Goal: Information Seeking & Learning: Learn about a topic

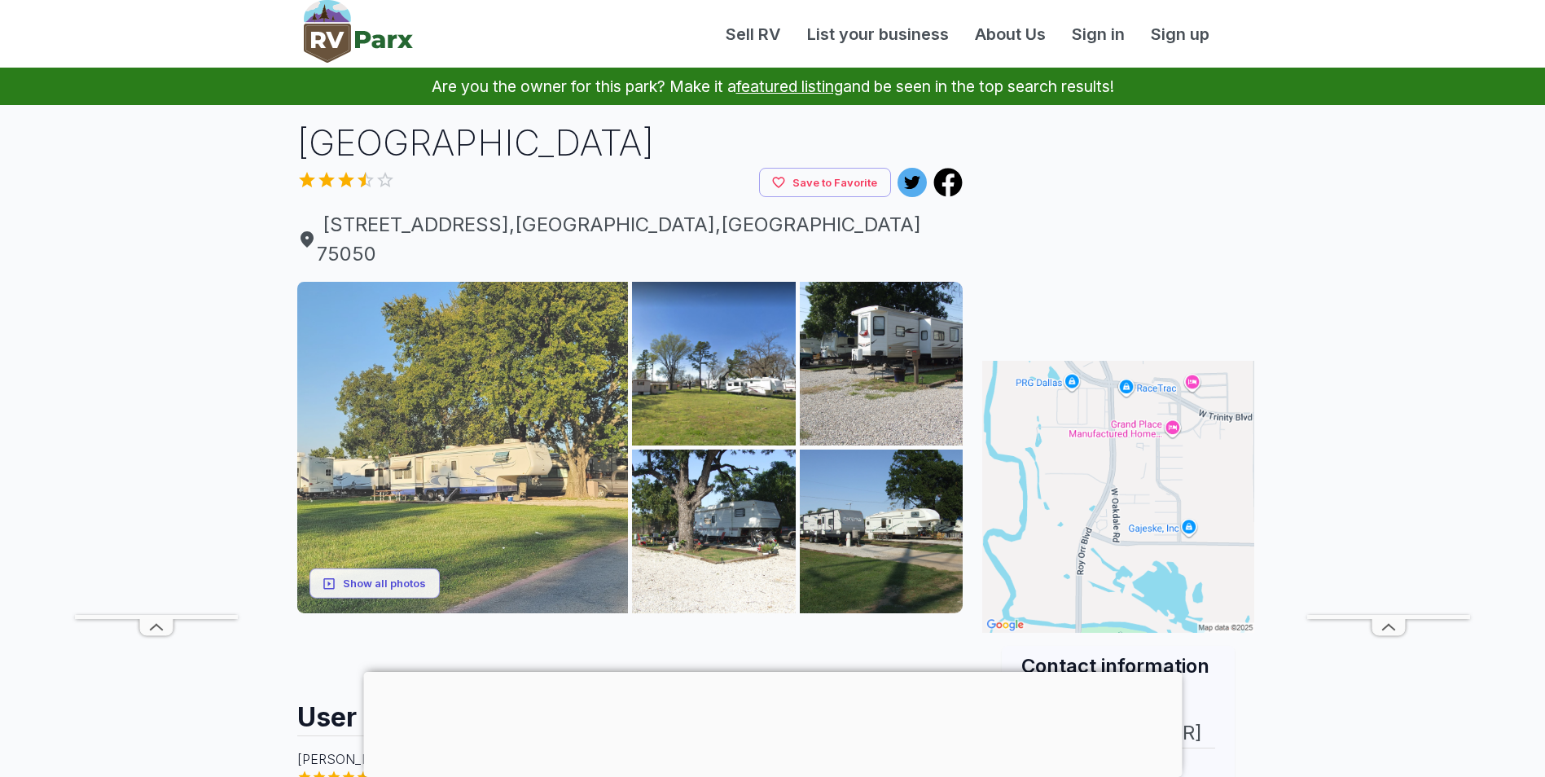
click at [474, 406] on img at bounding box center [462, 447] width 331 height 331
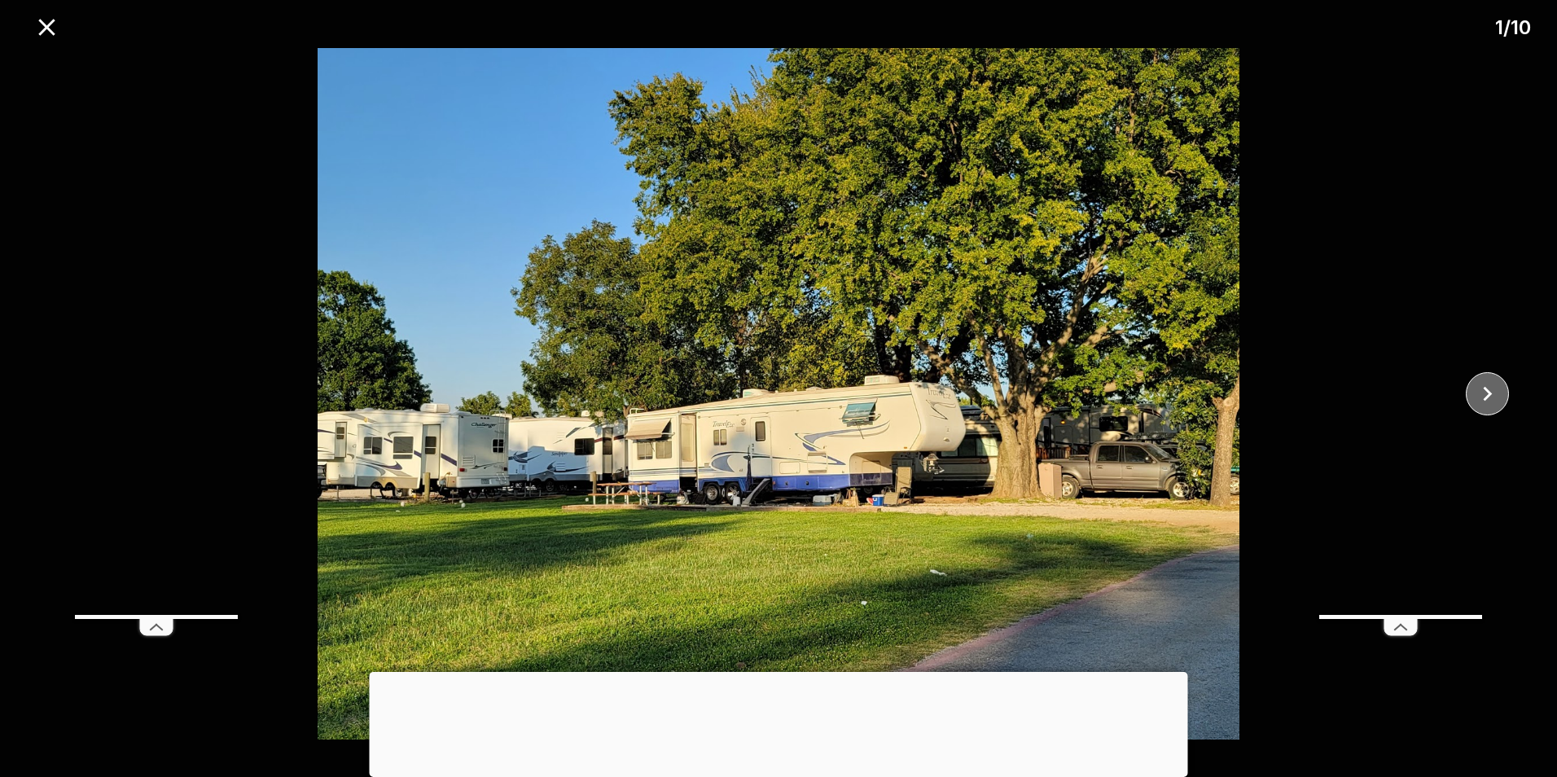
click at [1498, 393] on icon "close" at bounding box center [1487, 393] width 29 height 29
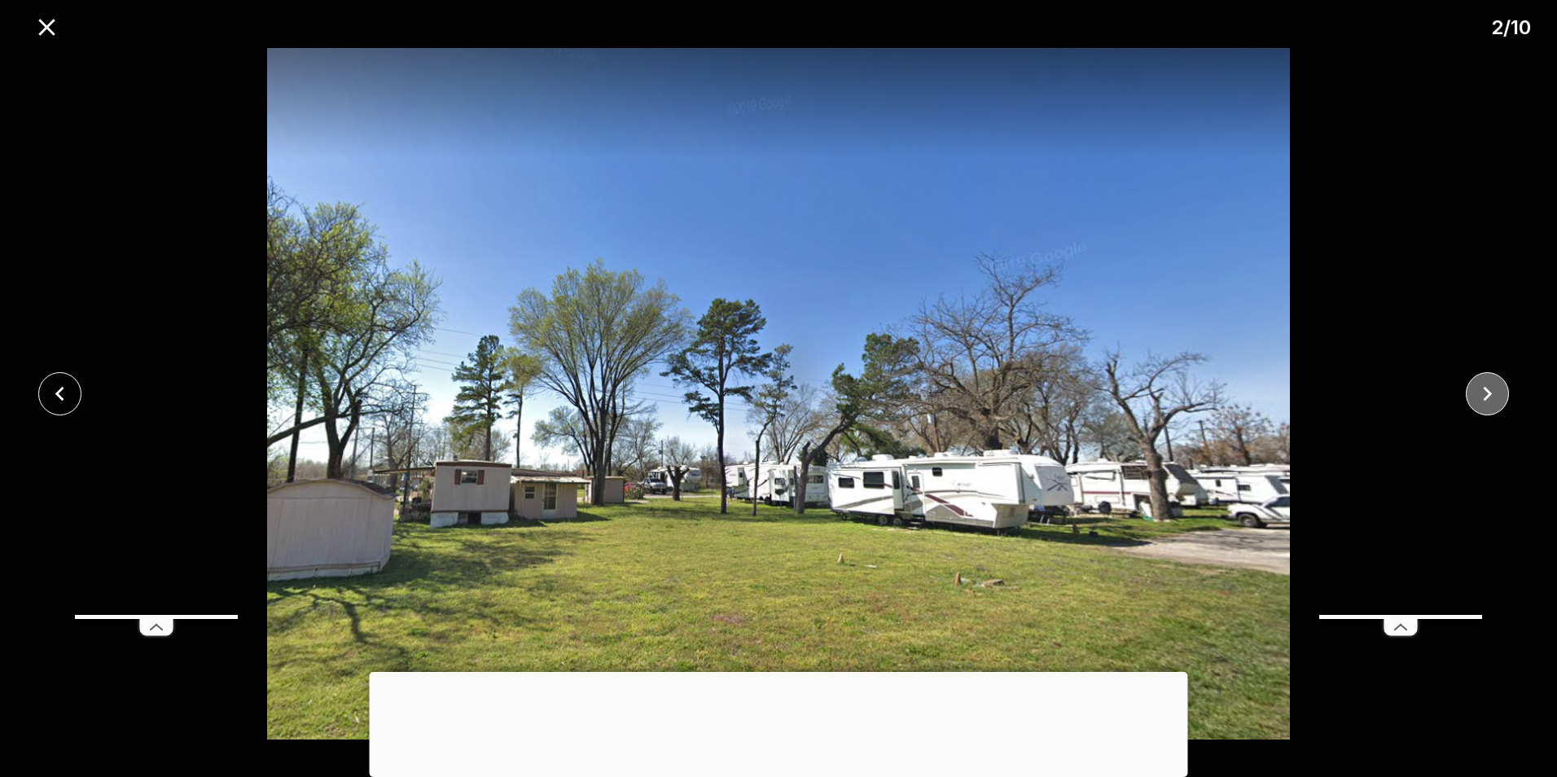
click at [1498, 393] on icon "close" at bounding box center [1487, 393] width 29 height 29
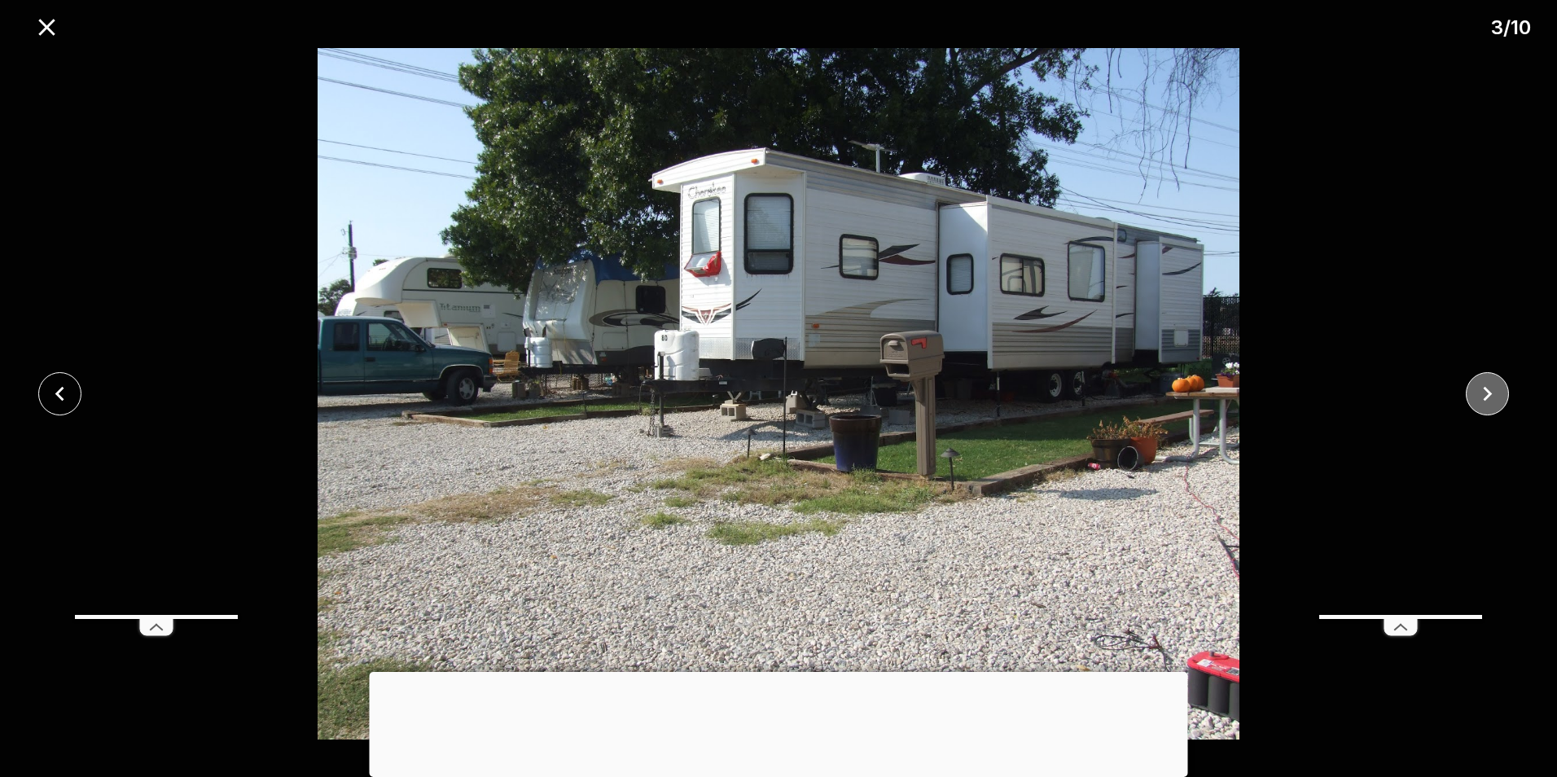
click at [1498, 393] on icon "close" at bounding box center [1487, 393] width 29 height 29
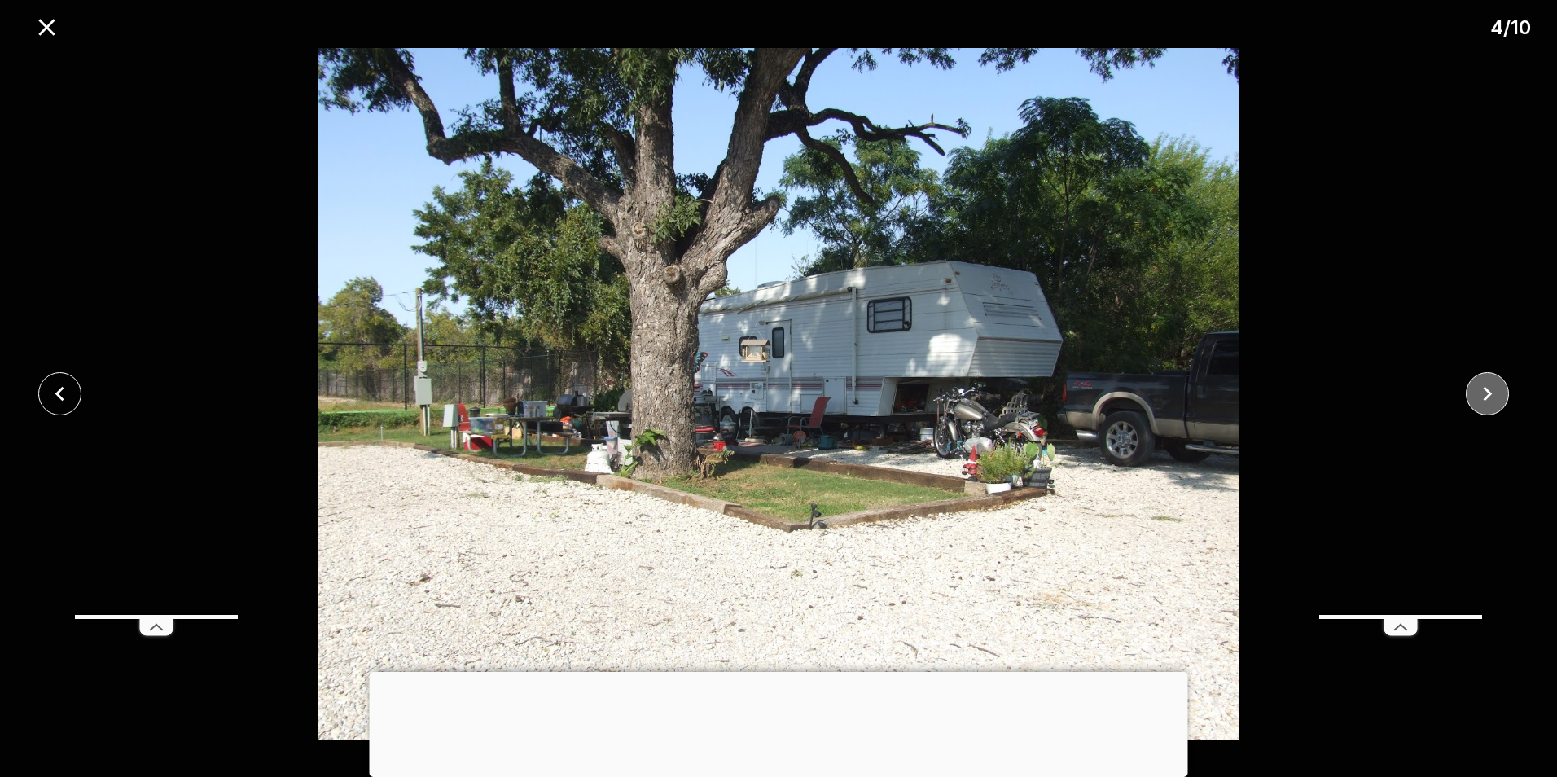
click at [1498, 393] on icon "close" at bounding box center [1487, 393] width 29 height 29
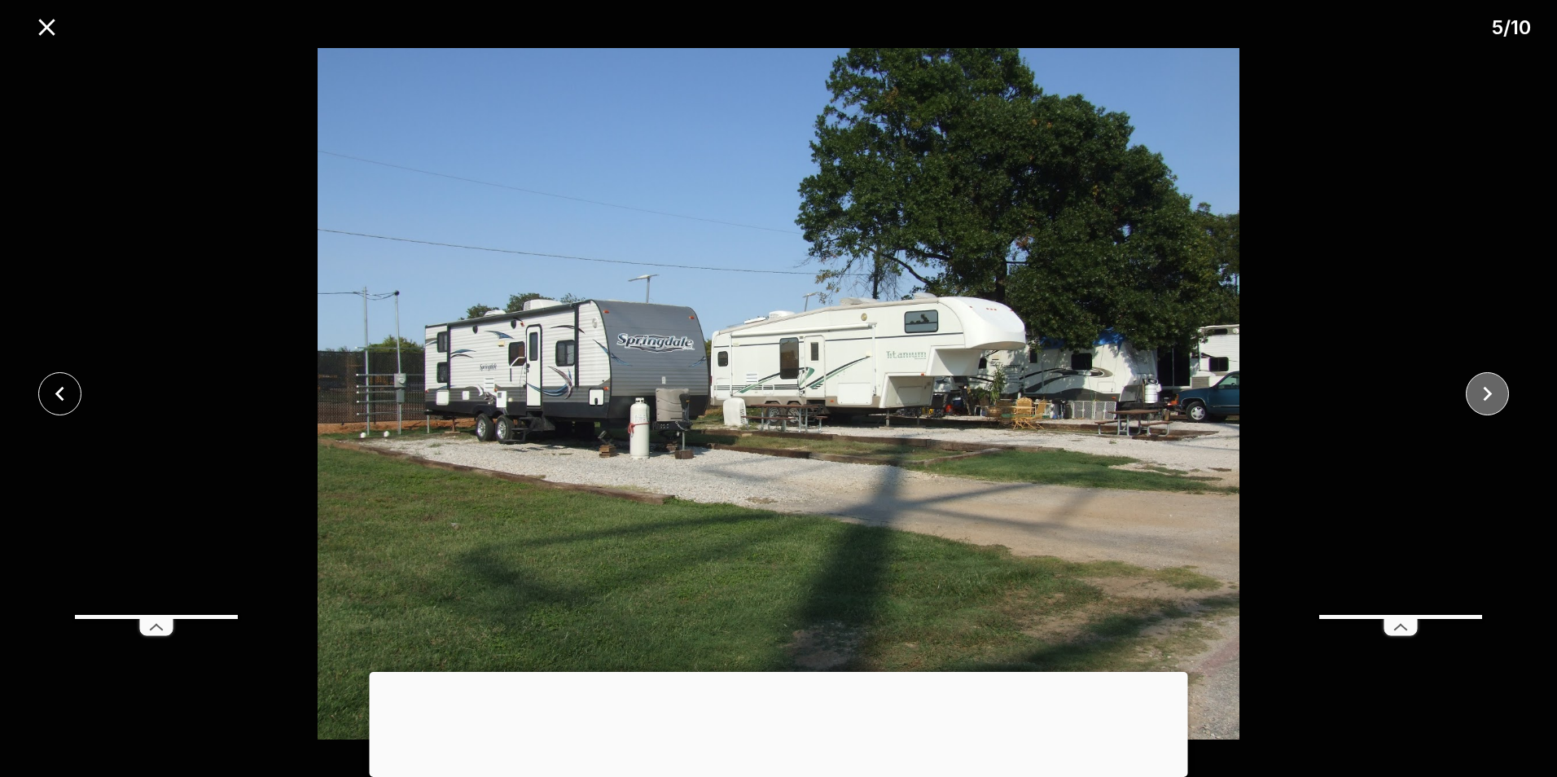
click at [1498, 393] on icon "close" at bounding box center [1487, 393] width 29 height 29
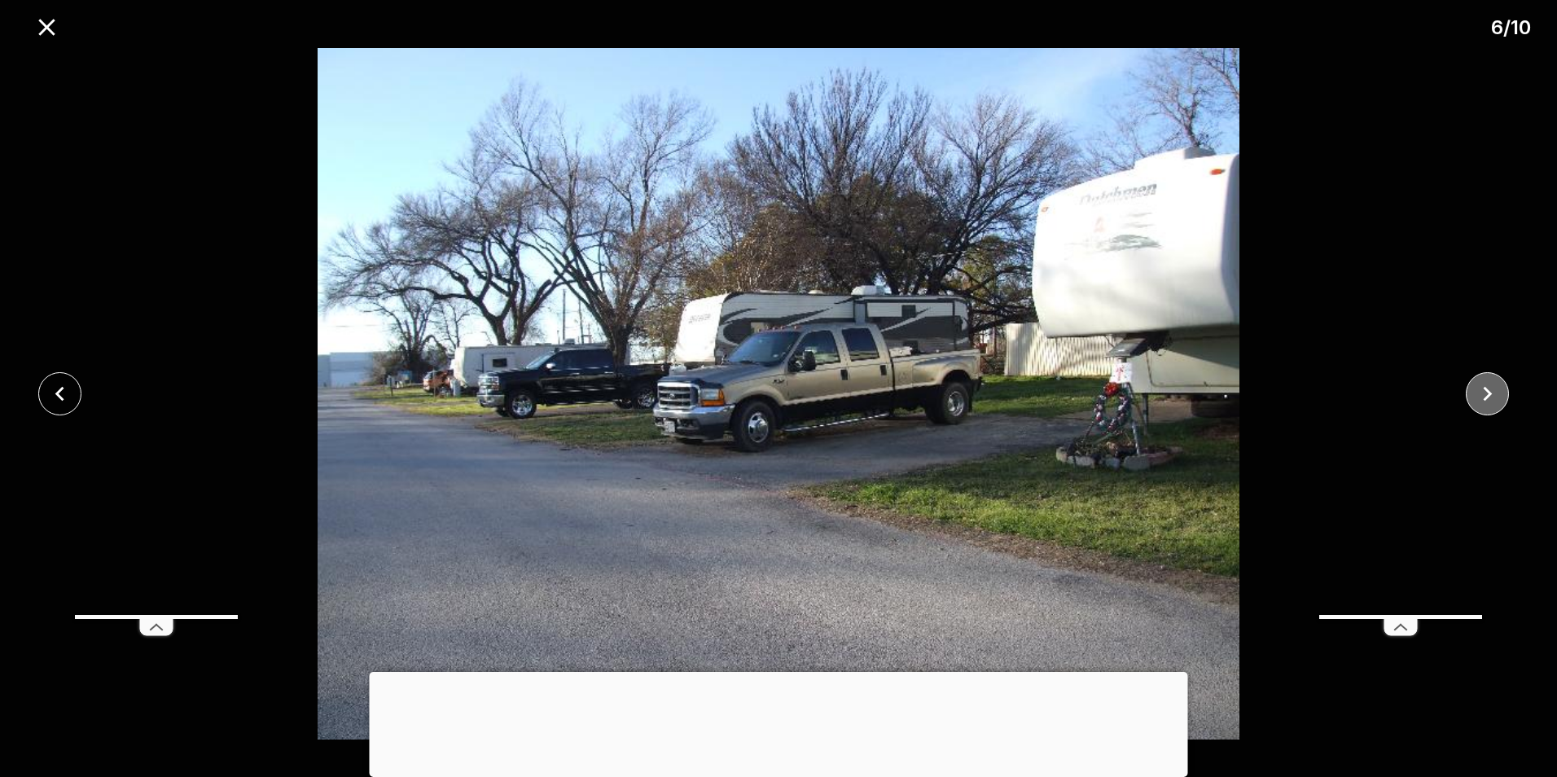
click at [1498, 393] on icon "close" at bounding box center [1487, 393] width 29 height 29
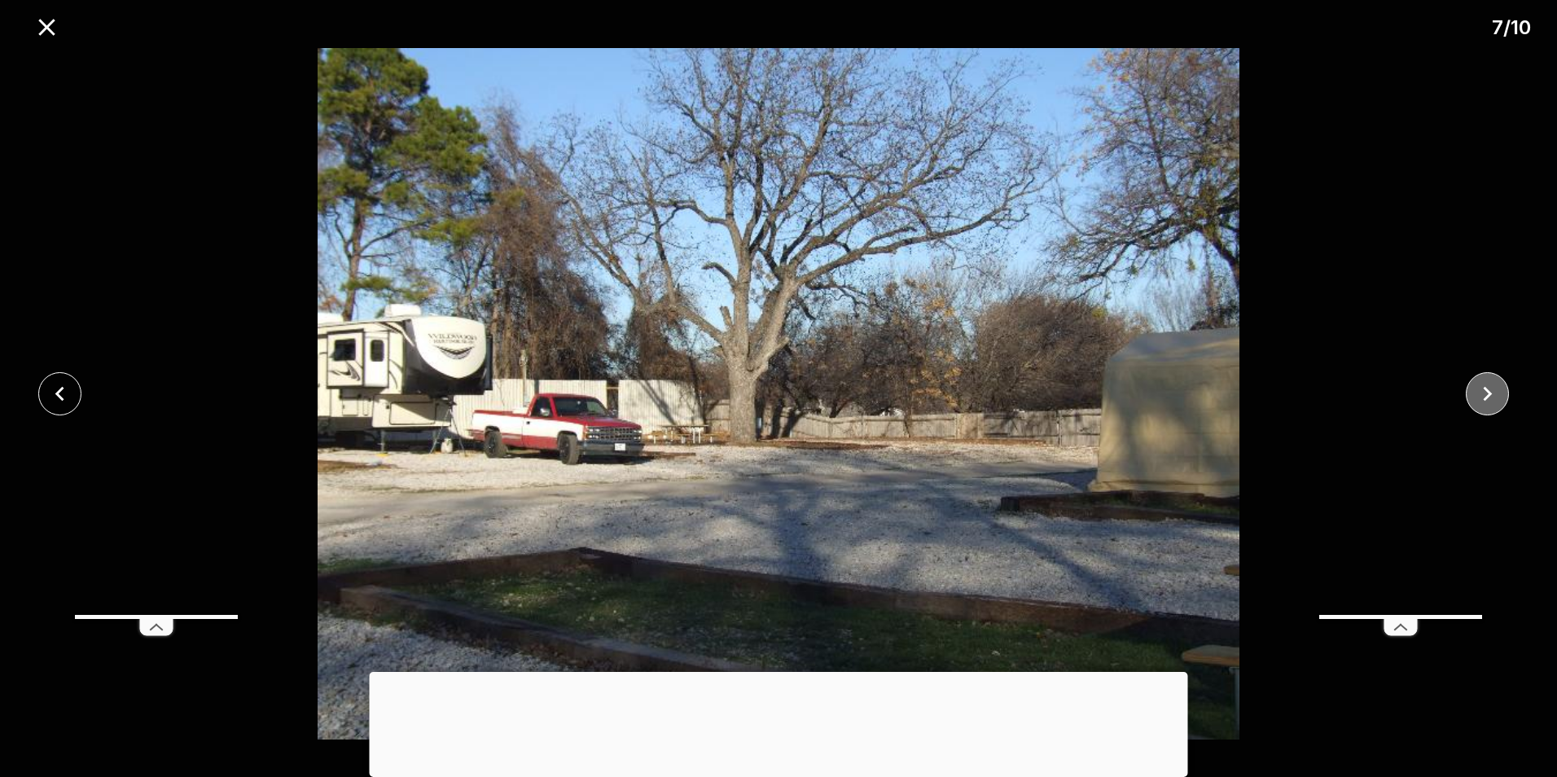
click at [1498, 393] on icon "close" at bounding box center [1487, 393] width 29 height 29
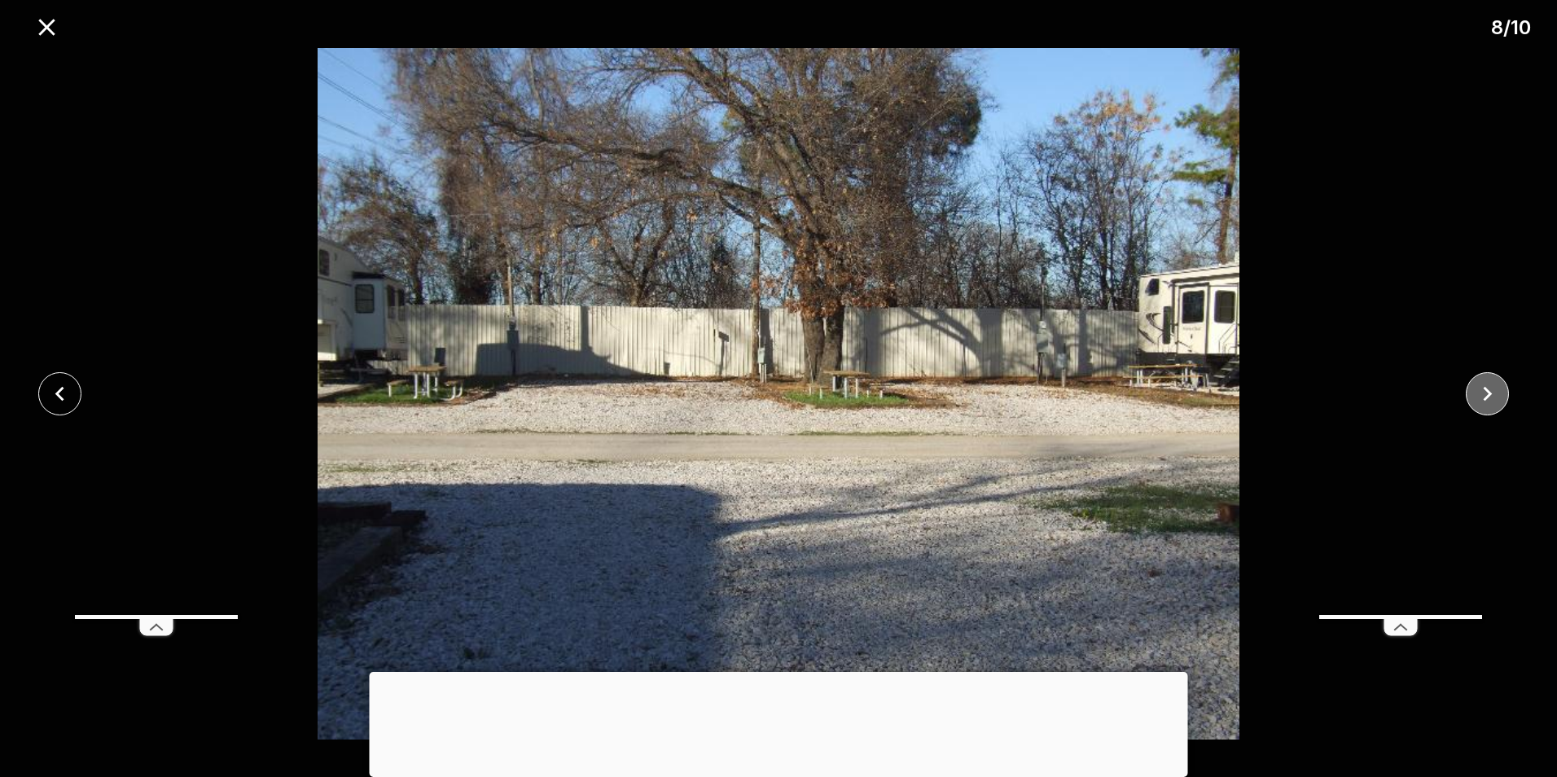
click at [1498, 393] on icon "close" at bounding box center [1487, 393] width 29 height 29
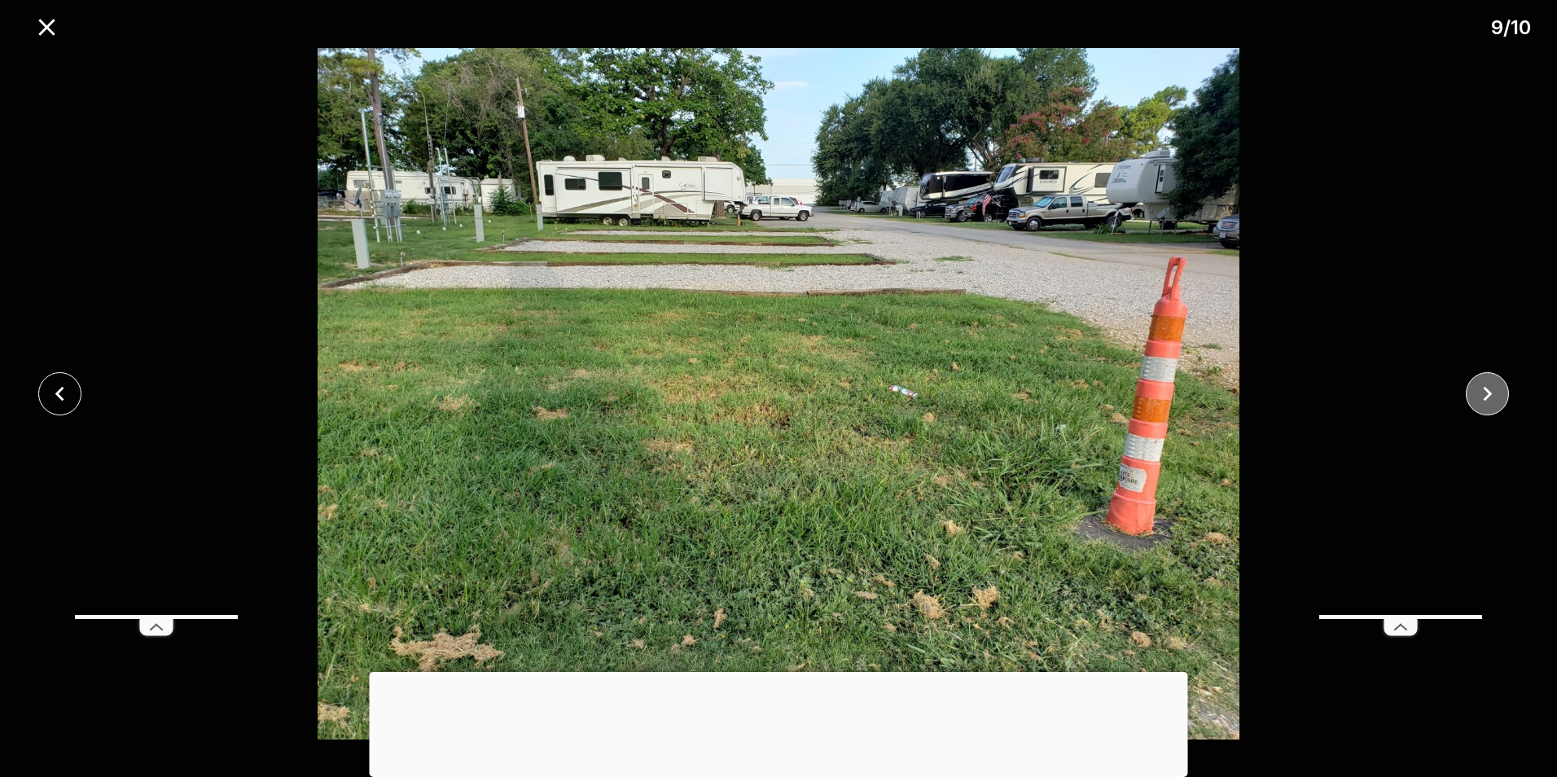
click at [1498, 393] on icon "close" at bounding box center [1487, 393] width 29 height 29
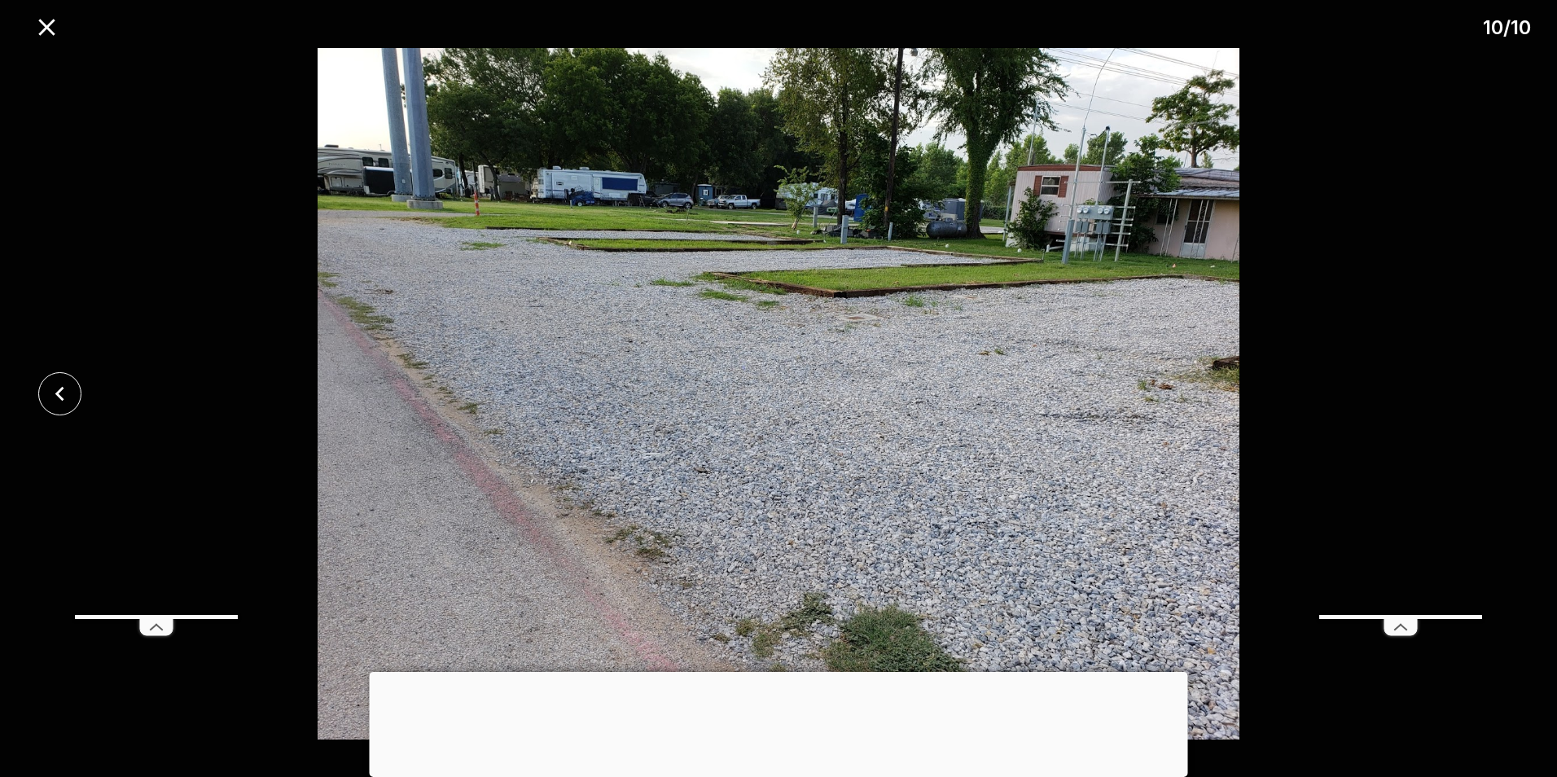
click at [1498, 393] on div at bounding box center [778, 393] width 1557 height 691
click at [42, 23] on icon "close" at bounding box center [46, 27] width 16 height 16
